Goal: Task Accomplishment & Management: Manage account settings

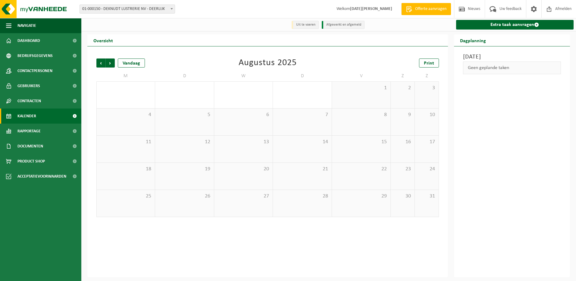
drag, startPoint x: 0, startPoint y: 0, endPoint x: 100, endPoint y: 63, distance: 118.1
click at [100, 63] on span "Vorige" at bounding box center [100, 62] width 9 height 9
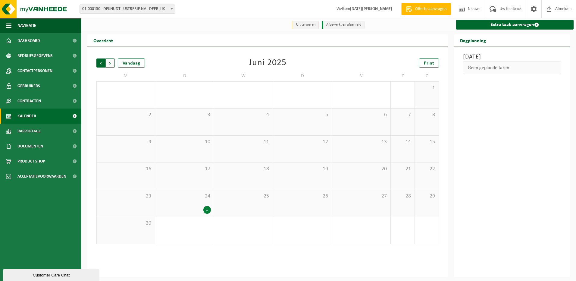
click at [112, 65] on span "Volgende" at bounding box center [110, 62] width 9 height 9
click at [325, 102] on div "1" at bounding box center [325, 101] width 8 height 8
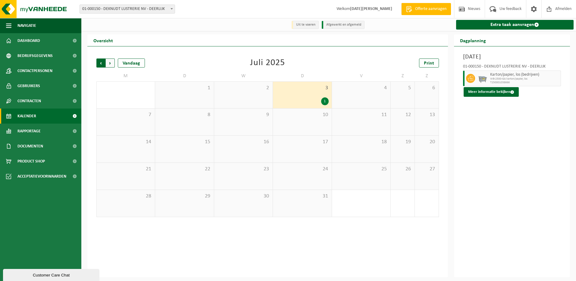
click at [111, 64] on span "Volgende" at bounding box center [110, 62] width 9 height 9
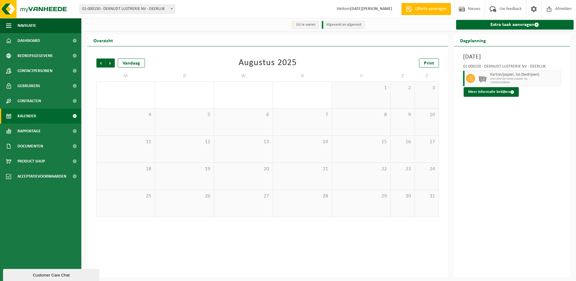
click at [111, 64] on span "Volgende" at bounding box center [110, 62] width 9 height 9
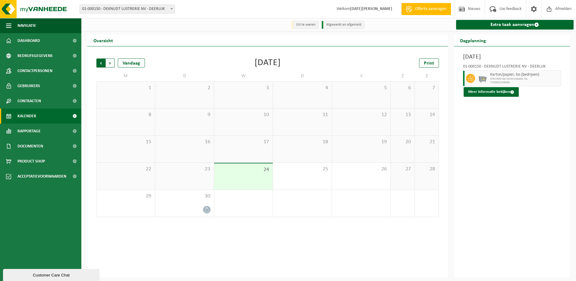
click at [112, 63] on span "Volgende" at bounding box center [110, 62] width 9 height 9
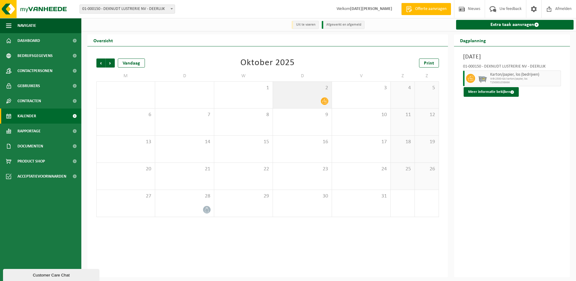
click at [324, 102] on icon at bounding box center [324, 101] width 5 height 5
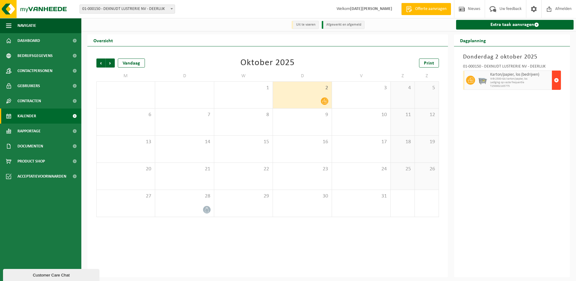
click at [557, 79] on span "button" at bounding box center [556, 80] width 5 height 12
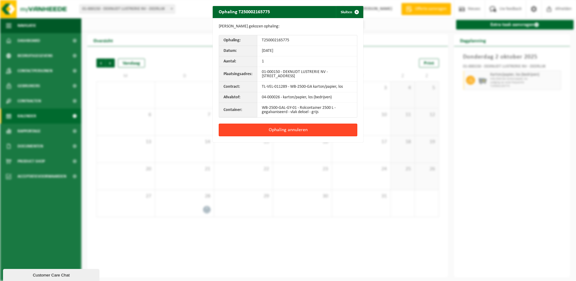
click at [289, 130] on button "Ophaling annuleren" at bounding box center [288, 130] width 139 height 13
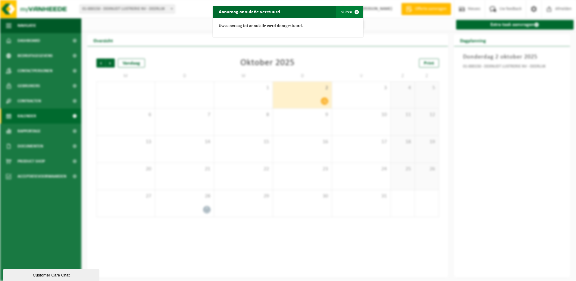
click at [346, 13] on button "Sluiten" at bounding box center [349, 12] width 27 height 12
